Goal: Navigation & Orientation: Find specific page/section

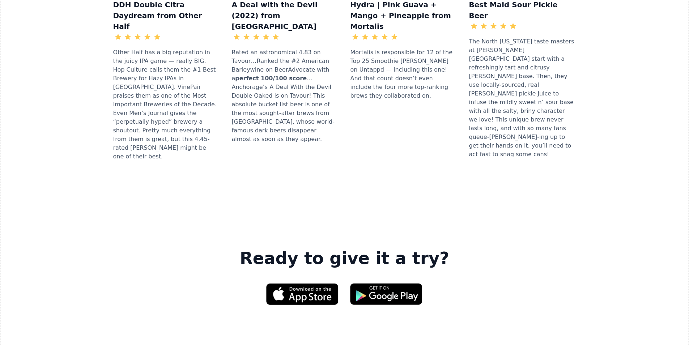
scroll to position [940, 0]
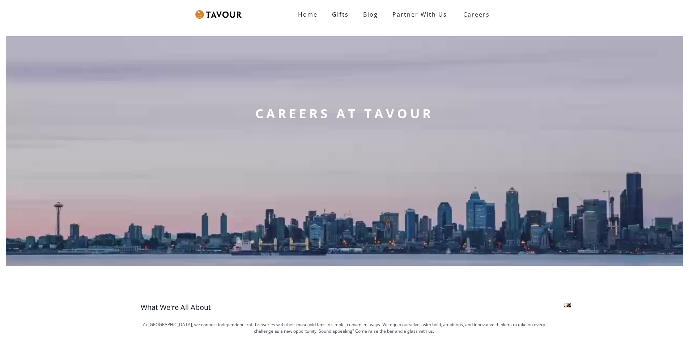
click at [485, 13] on strong "Careers" at bounding box center [476, 14] width 26 height 14
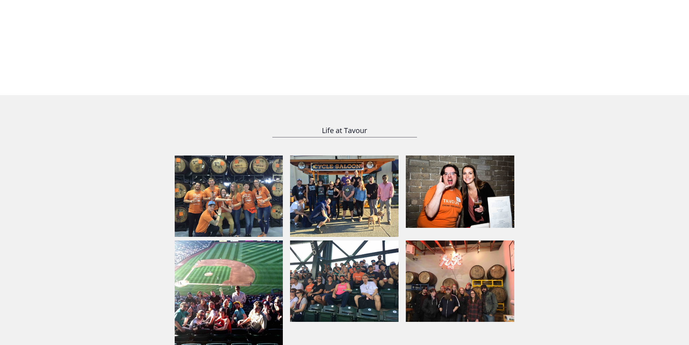
scroll to position [398, 0]
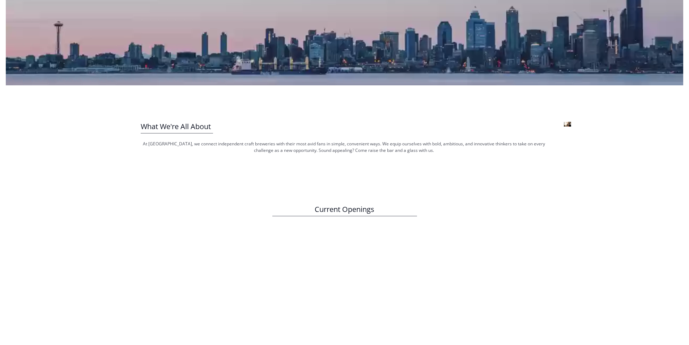
scroll to position [0, 0]
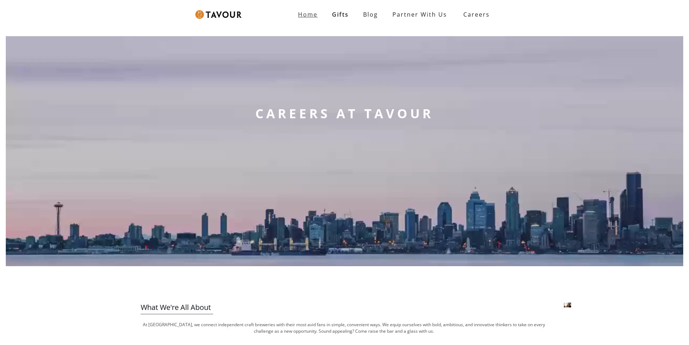
click at [303, 20] on link "Home" at bounding box center [308, 14] width 34 height 14
